Goal: Use online tool/utility: Utilize a website feature to perform a specific function

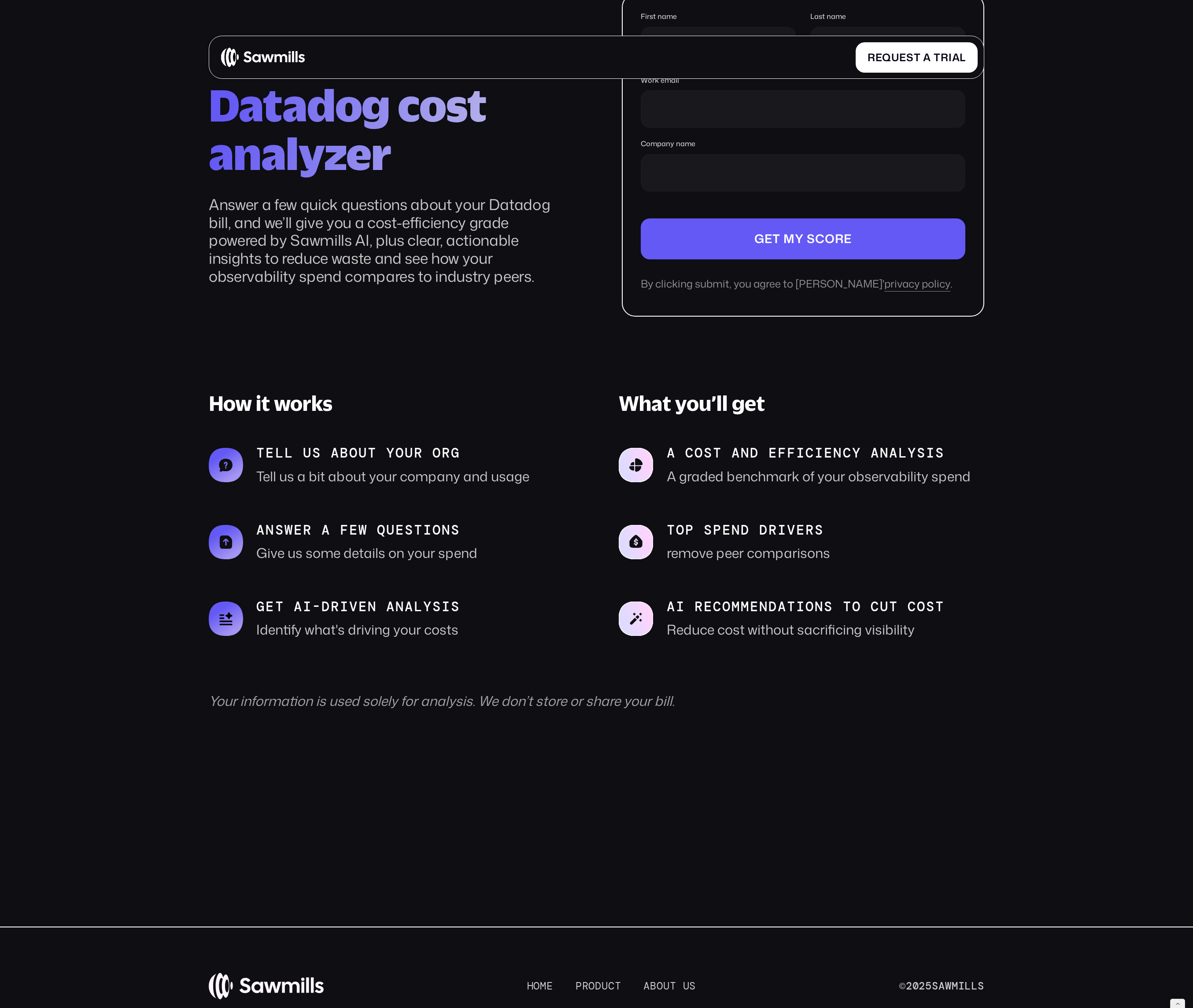
scroll to position [146, 0]
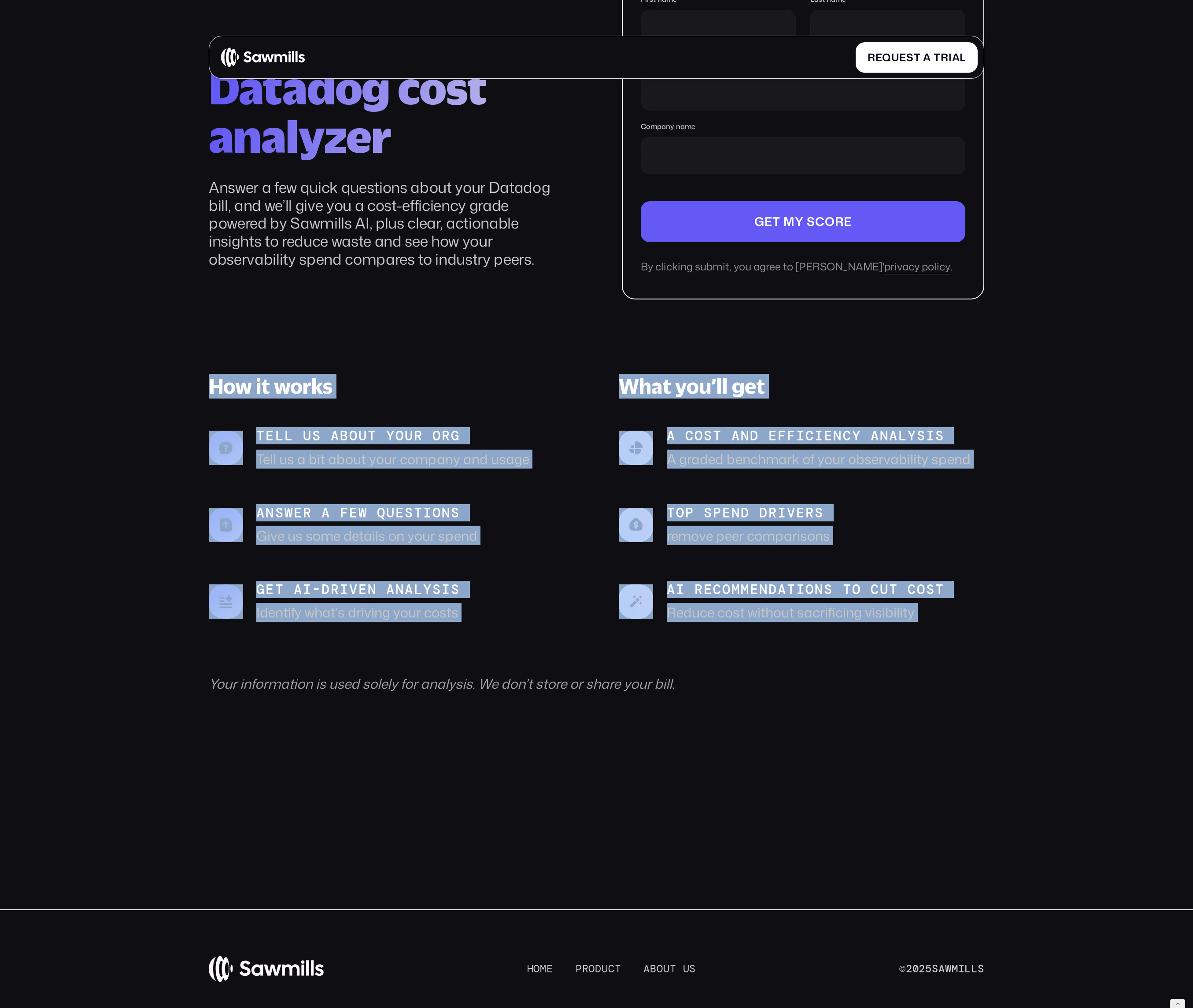
drag, startPoint x: 202, startPoint y: 369, endPoint x: 481, endPoint y: 652, distance: 397.4
click at [481, 314] on section "reduce your spend Datadog cost analyzer Answer a few quick questions about your…" at bounding box center [596, 337] width 1193 height 890
copy div "How it works tell us about your org Tell us a bit about your company and usage …"
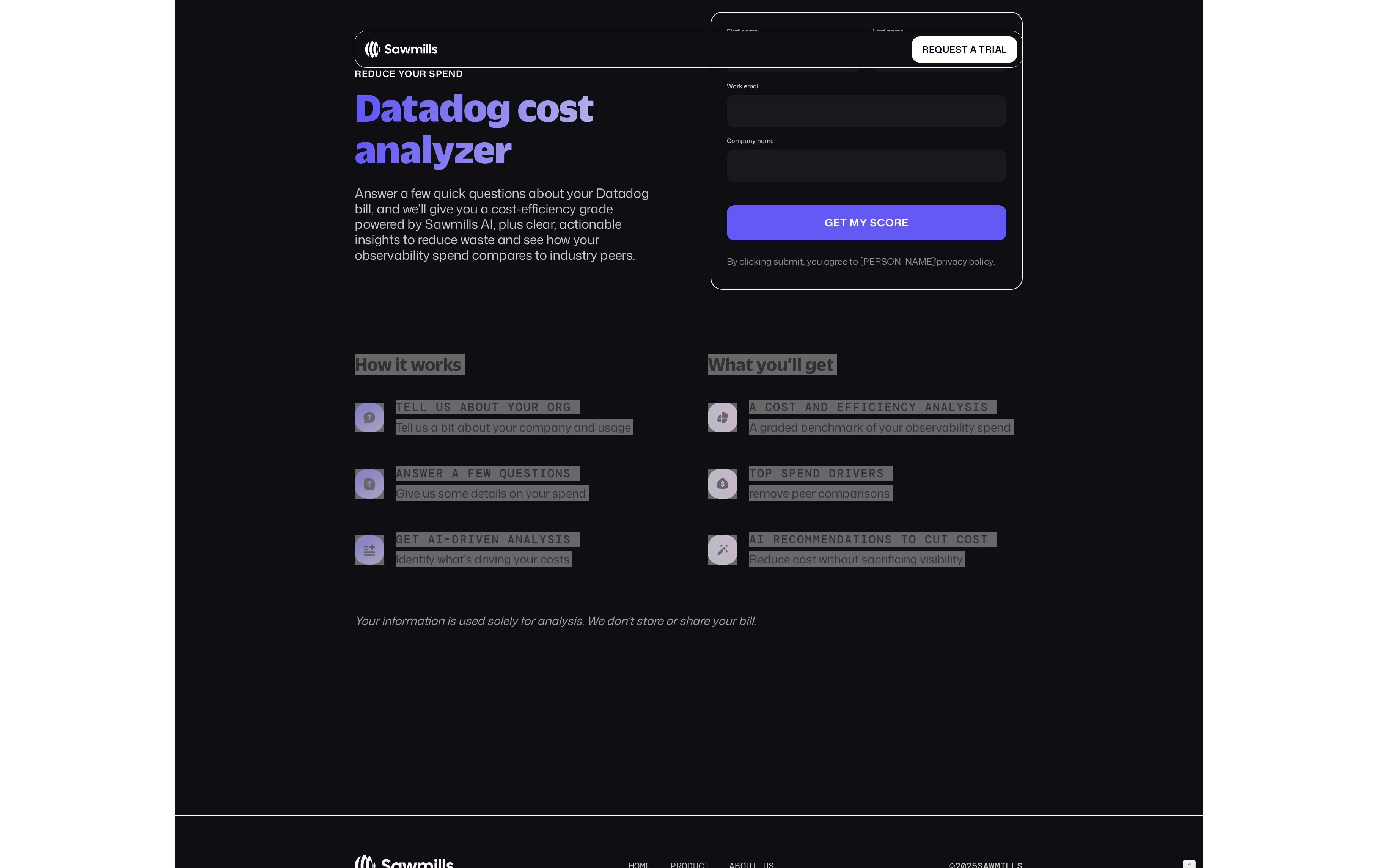
scroll to position [0, 0]
